Goal: Find specific fact: Find specific fact

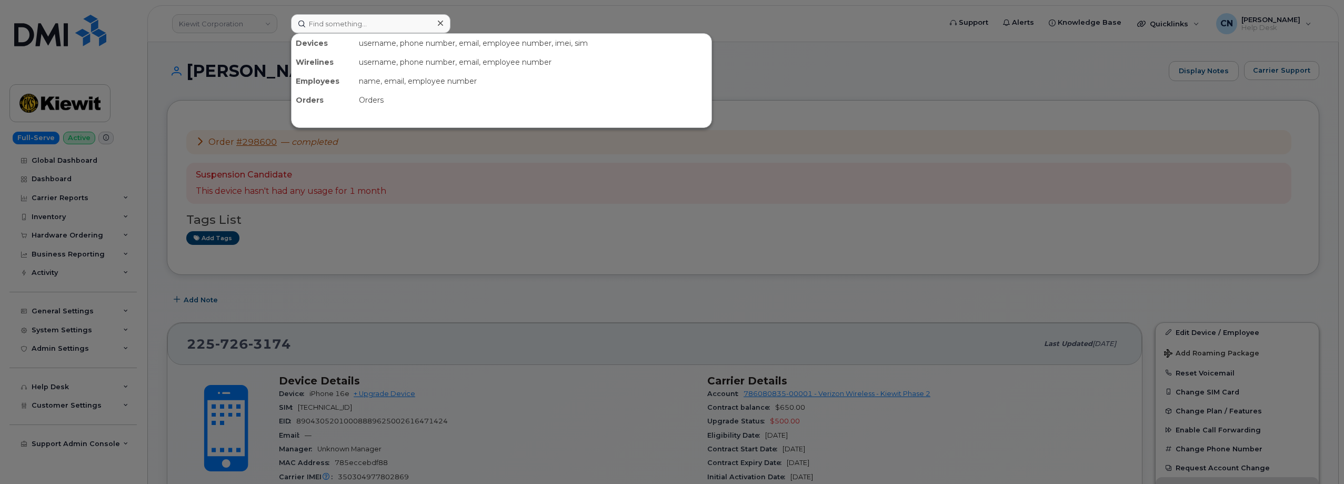
click at [322, 21] on input at bounding box center [370, 23] width 159 height 19
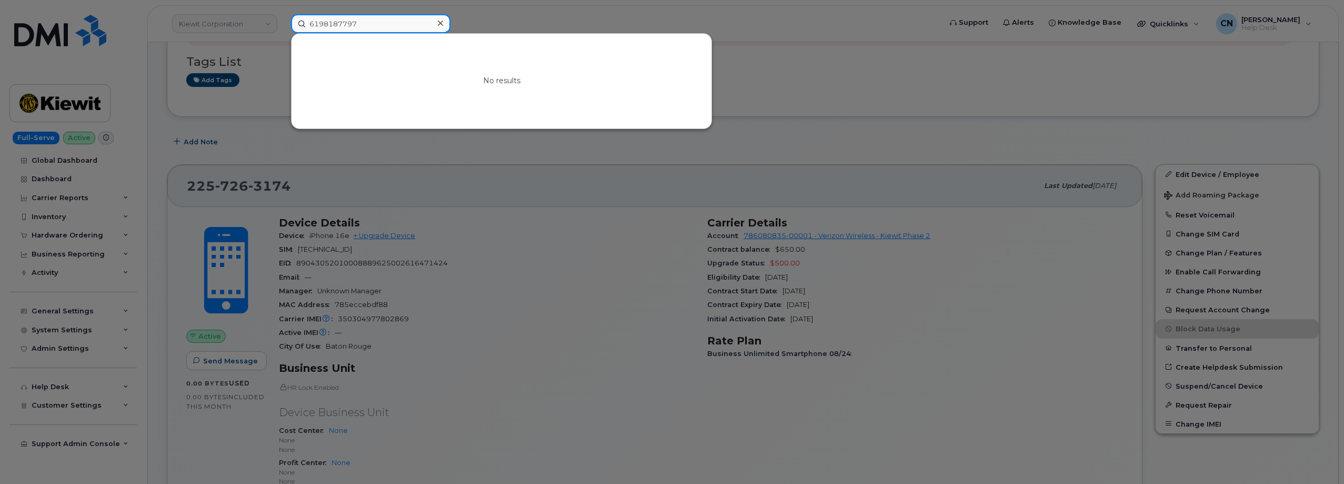
drag, startPoint x: 380, startPoint y: 29, endPoint x: 189, endPoint y: 29, distance: 191.0
click at [283, 28] on div "6198187797 No results" at bounding box center [613, 23] width 660 height 19
paste input "5623921955"
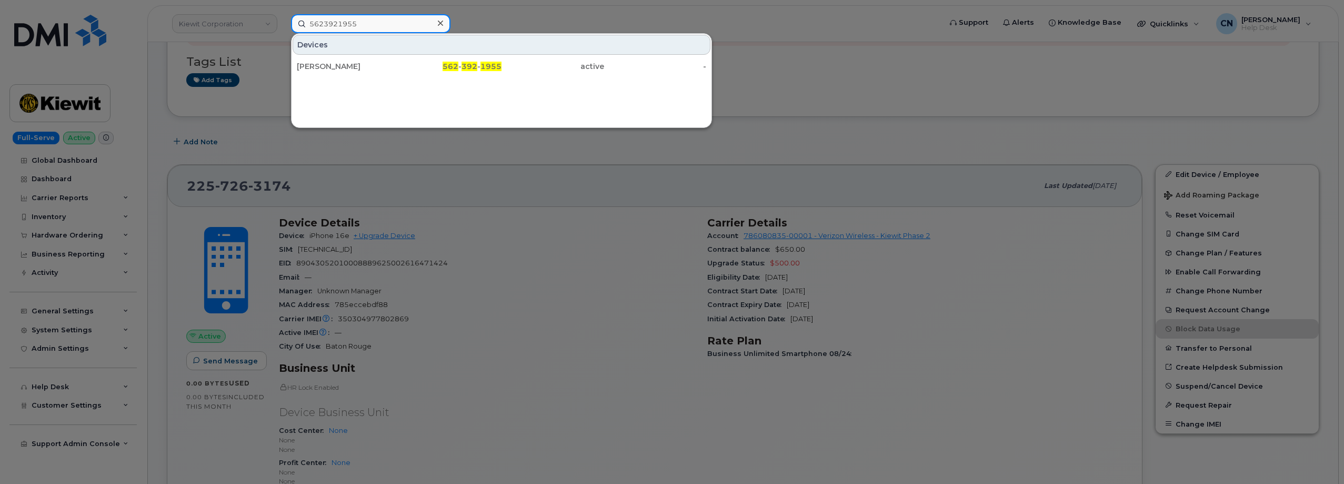
type input "5623921955"
click at [315, 71] on div "[PERSON_NAME]" at bounding box center [348, 66] width 103 height 11
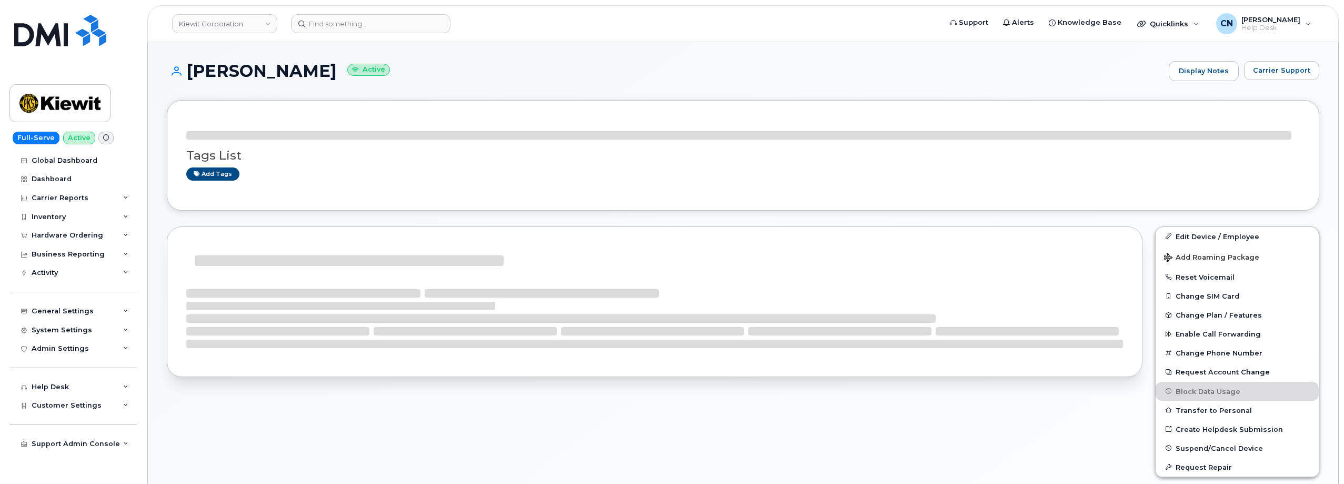
click at [299, 124] on div "Tags List Add tags" at bounding box center [743, 155] width 1114 height 72
click at [1205, 71] on link "Display Notes" at bounding box center [1203, 71] width 71 height 21
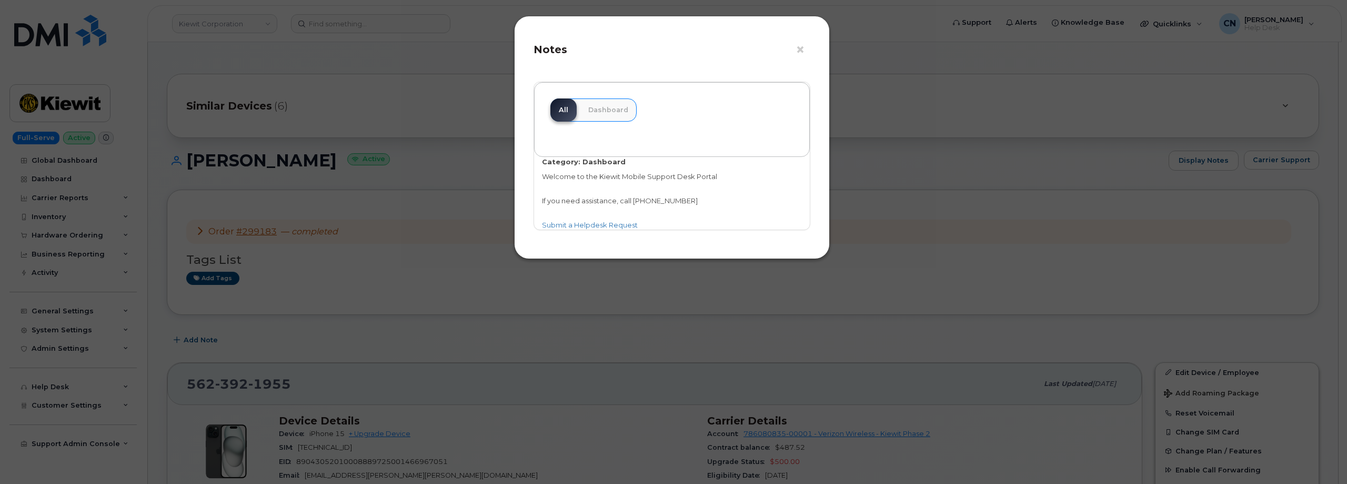
click at [792, 43] on div "× Notes" at bounding box center [672, 53] width 277 height 37
click at [799, 51] on button "×" at bounding box center [803, 50] width 15 height 16
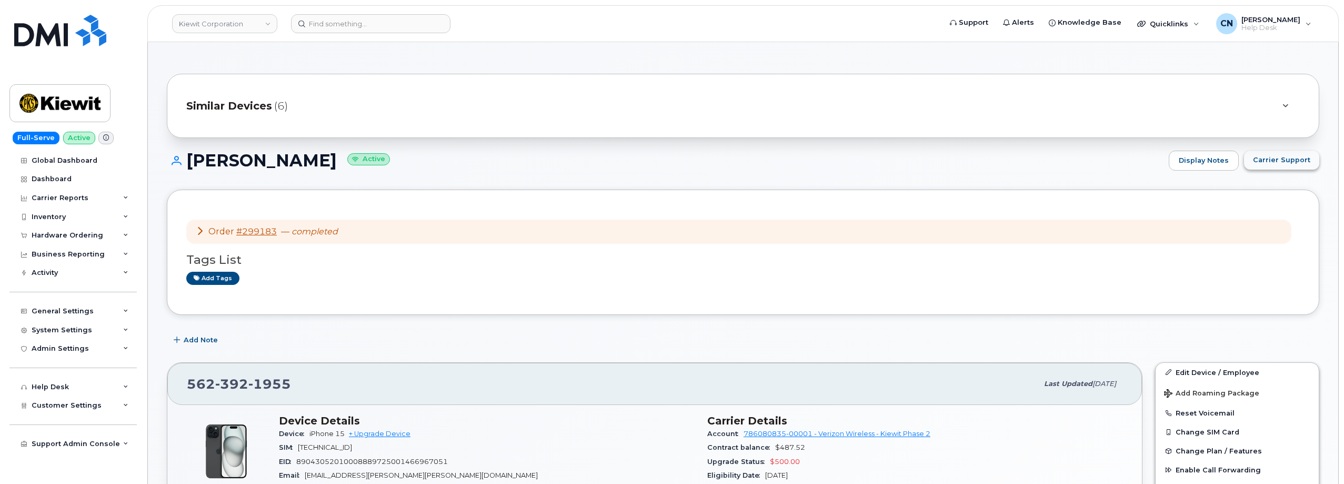
click at [1272, 155] on span "Carrier Support" at bounding box center [1281, 160] width 57 height 10
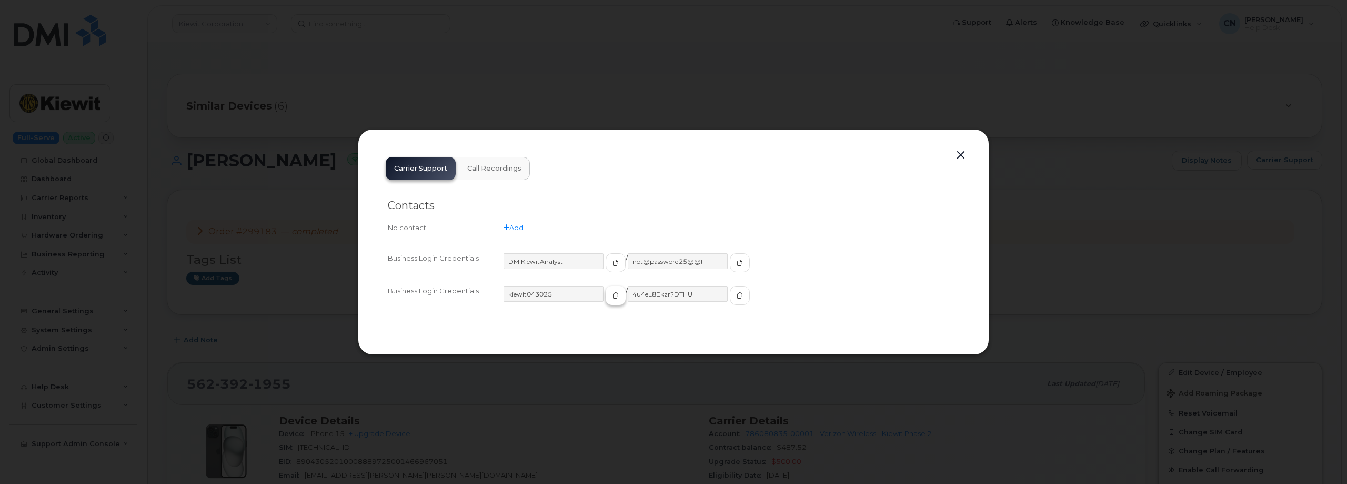
click at [606, 297] on button "button" at bounding box center [616, 295] width 20 height 19
click at [694, 291] on input "4u4eL8Ekzr?DTHU" at bounding box center [678, 294] width 101 height 16
click at [730, 296] on button "button" at bounding box center [740, 295] width 20 height 19
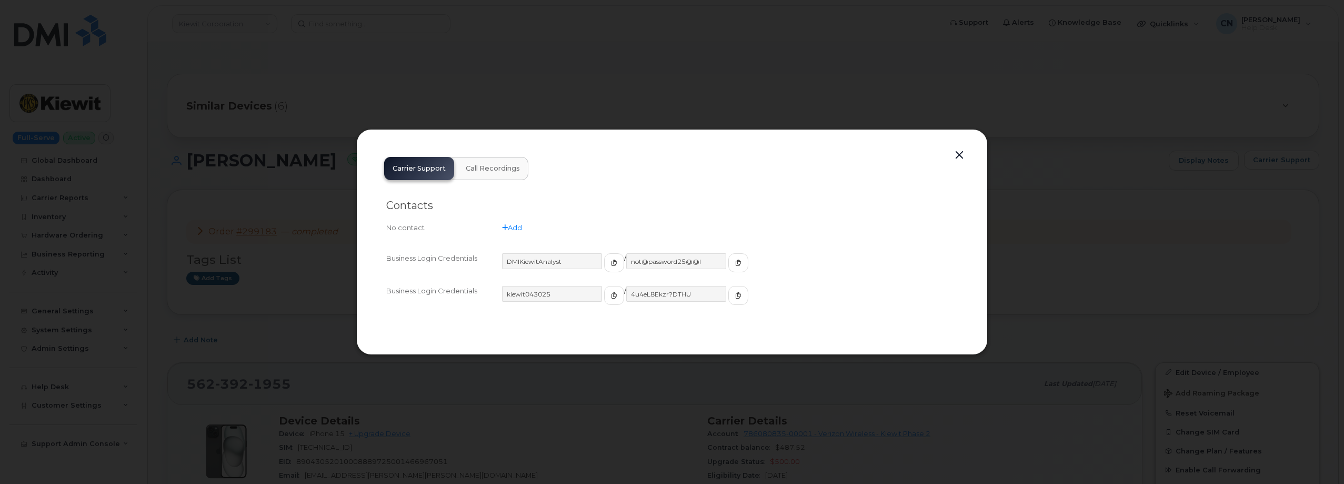
click at [961, 155] on button "button" at bounding box center [959, 155] width 16 height 15
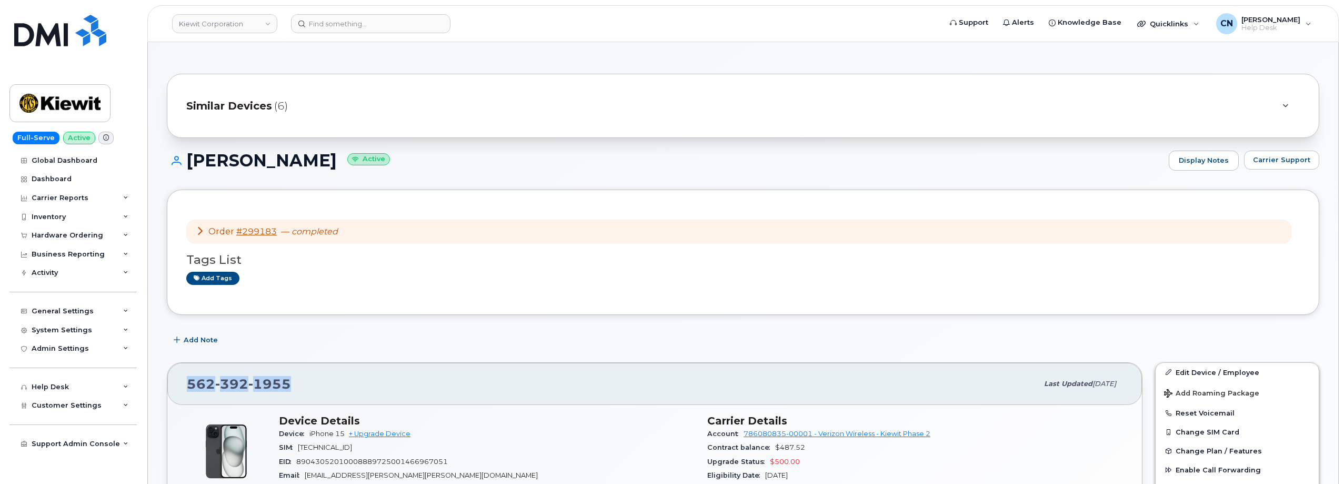
drag, startPoint x: 293, startPoint y: 390, endPoint x: 173, endPoint y: 368, distance: 122.0
click at [187, 391] on div "[PHONE_NUMBER]" at bounding box center [612, 384] width 851 height 22
copy span "[PHONE_NUMBER]"
click at [1264, 160] on span "Carrier Support" at bounding box center [1281, 160] width 57 height 10
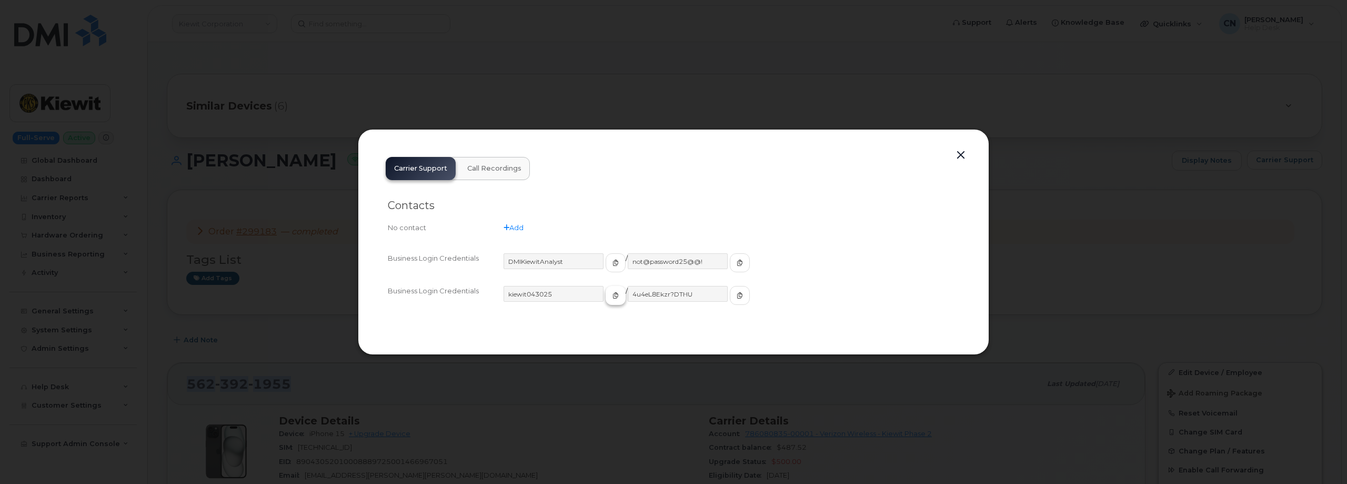
click at [606, 300] on button "button" at bounding box center [616, 295] width 20 height 19
click at [737, 294] on icon "button" at bounding box center [740, 295] width 6 height 6
click at [966, 156] on button "button" at bounding box center [961, 155] width 16 height 15
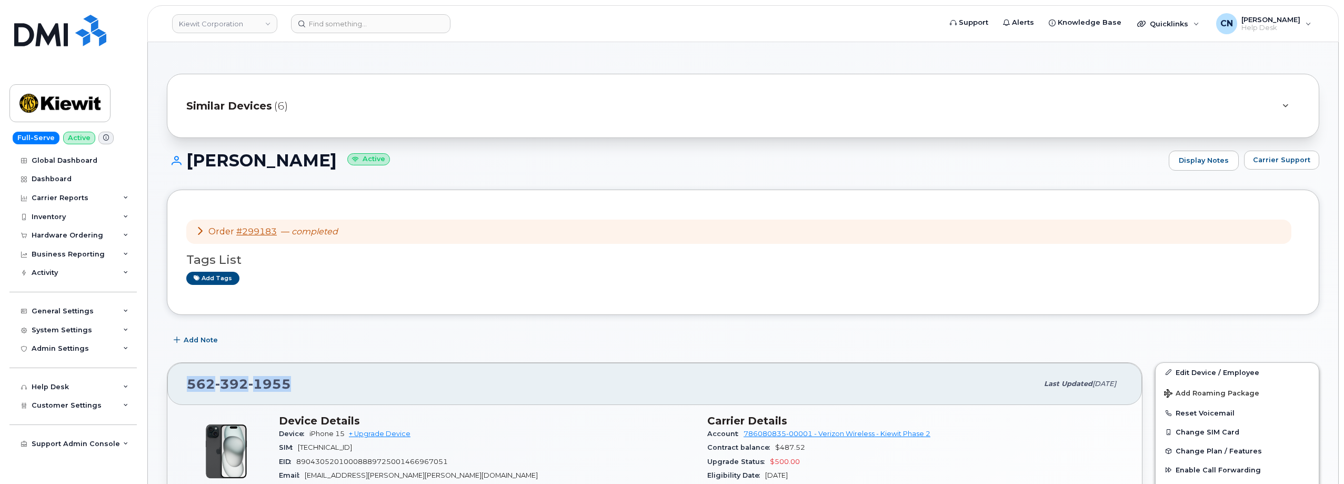
copy span "[PHONE_NUMBER]"
